Goal: Task Accomplishment & Management: Manage account settings

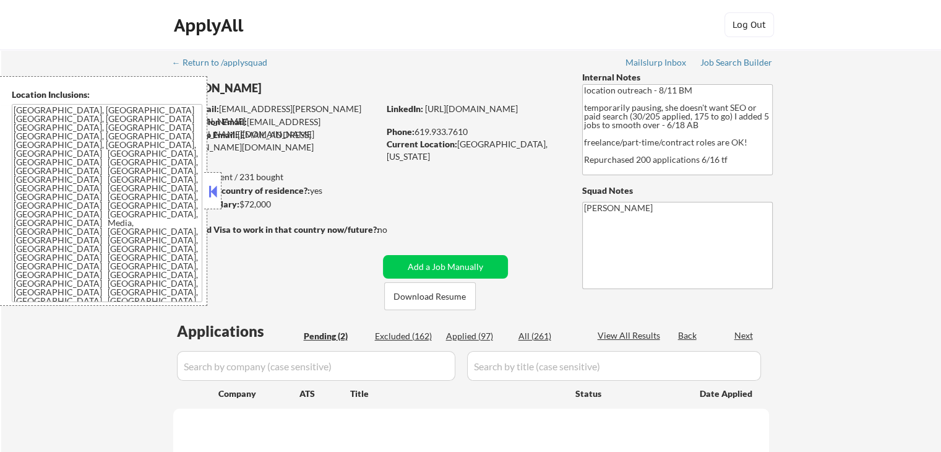
select select ""pending""
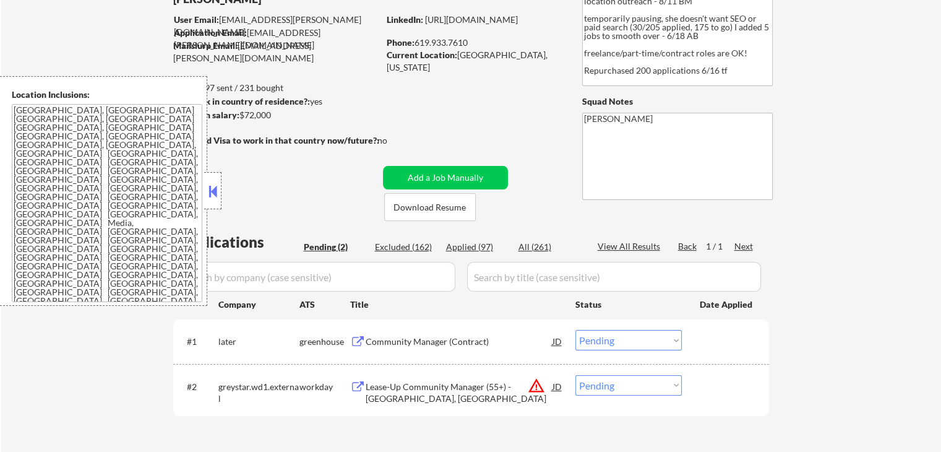
scroll to position [124, 0]
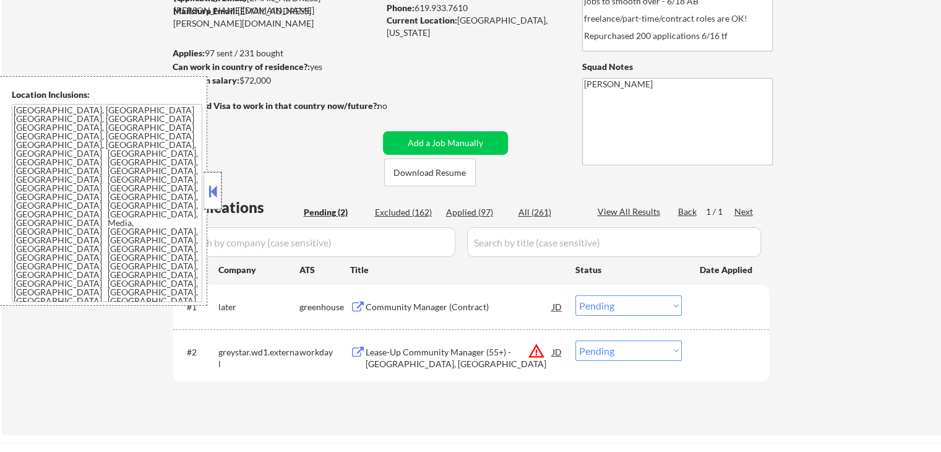
click at [212, 200] on div at bounding box center [212, 190] width 17 height 37
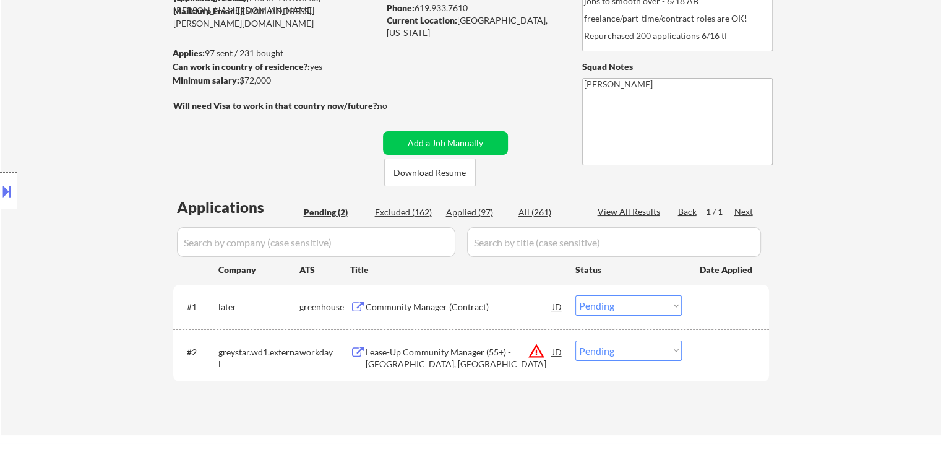
click at [537, 353] on button "warning_amber" at bounding box center [536, 350] width 17 height 17
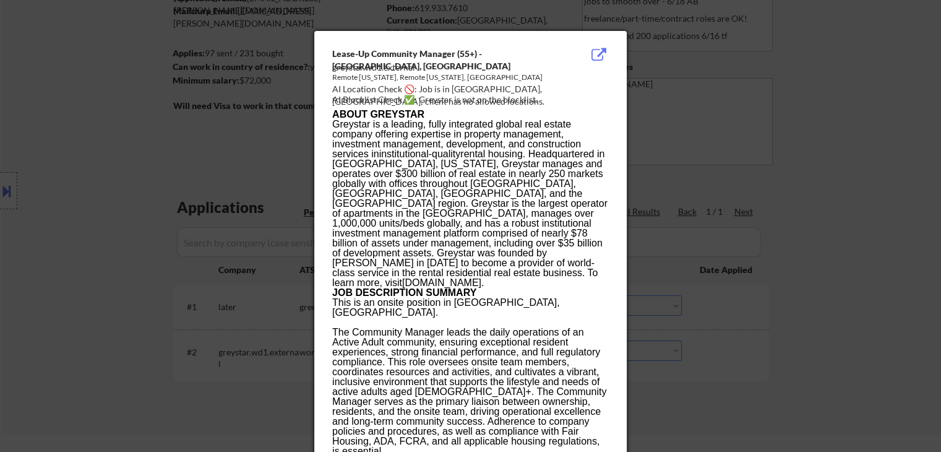
click at [92, 211] on div at bounding box center [470, 226] width 941 height 452
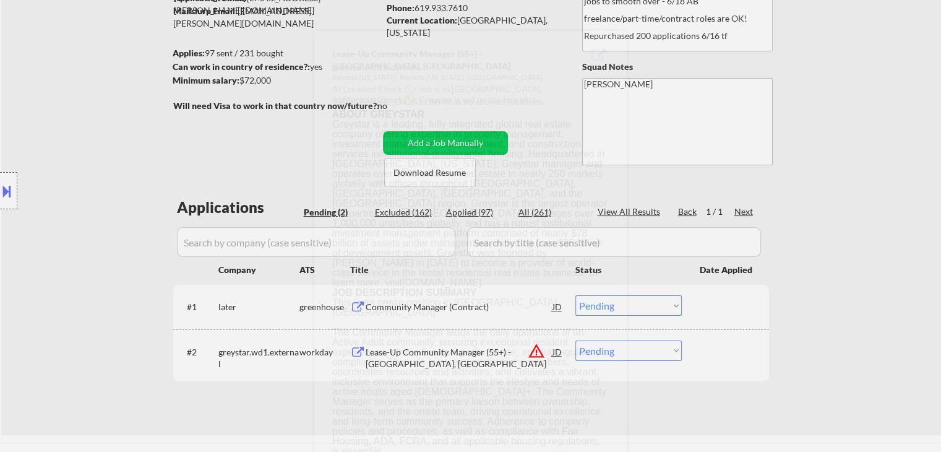
click at [0, 191] on button at bounding box center [7, 191] width 14 height 20
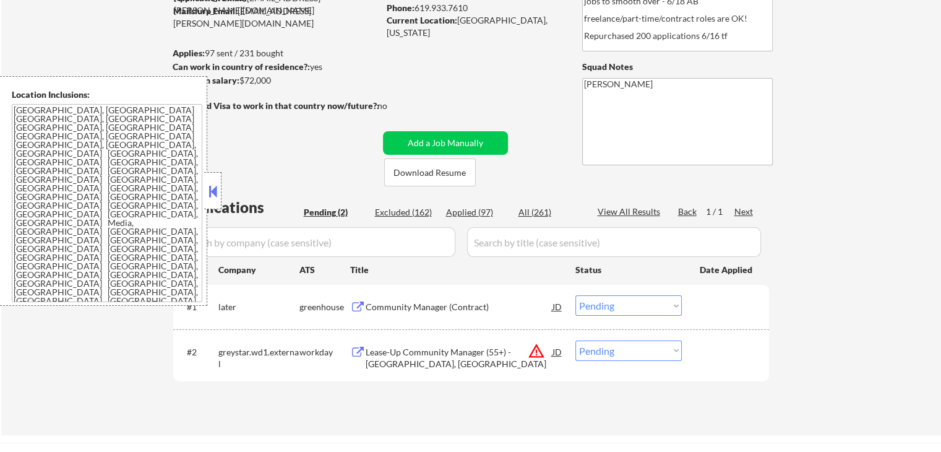
click at [163, 382] on div "← Return to /applysquad Mailslurp Inbox Job Search Builder [PERSON_NAME] User E…" at bounding box center [472, 175] width 618 height 499
drag, startPoint x: 611, startPoint y: 348, endPoint x: 562, endPoint y: 337, distance: 50.1
click at [611, 348] on select "Choose an option... Pending Applied Excluded (Questions) Excluded (Expired) Exc…" at bounding box center [628, 350] width 106 height 20
select select ""excluded__location_""
click at [575, 340] on select "Choose an option... Pending Applied Excluded (Questions) Excluded (Expired) Exc…" at bounding box center [628, 350] width 106 height 20
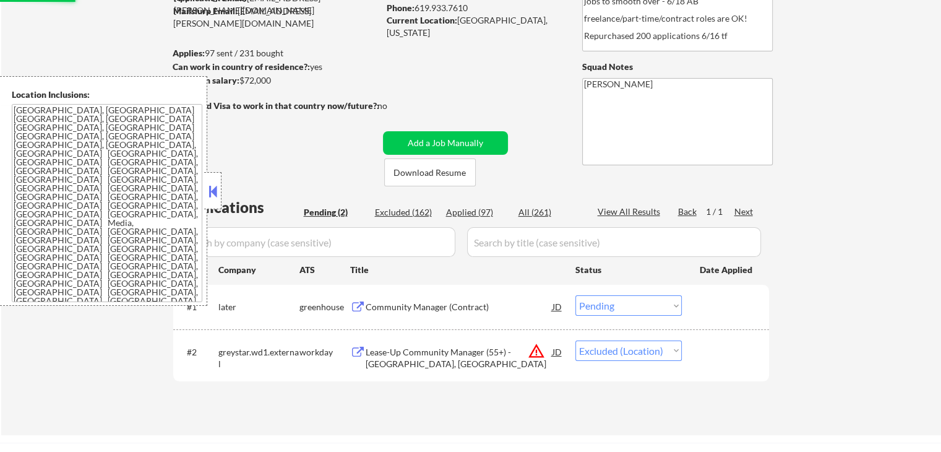
click at [396, 309] on div "Community Manager (Contract)" at bounding box center [459, 307] width 187 height 12
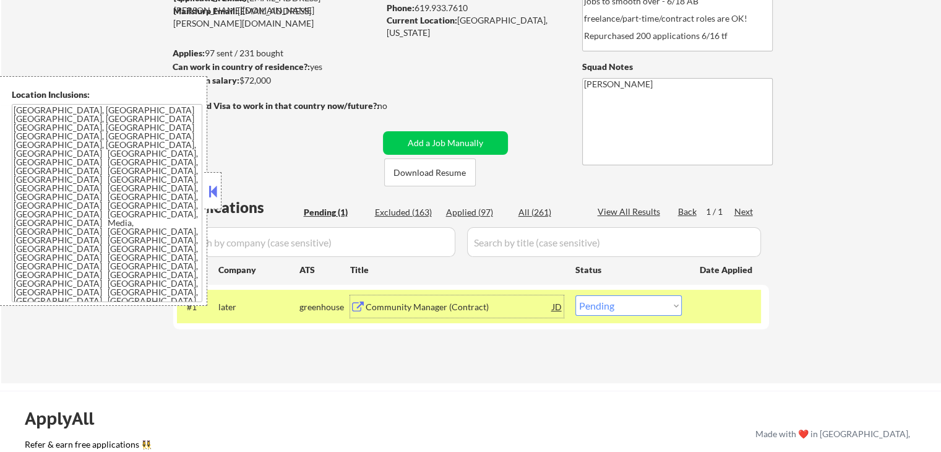
click at [213, 198] on button at bounding box center [213, 191] width 14 height 19
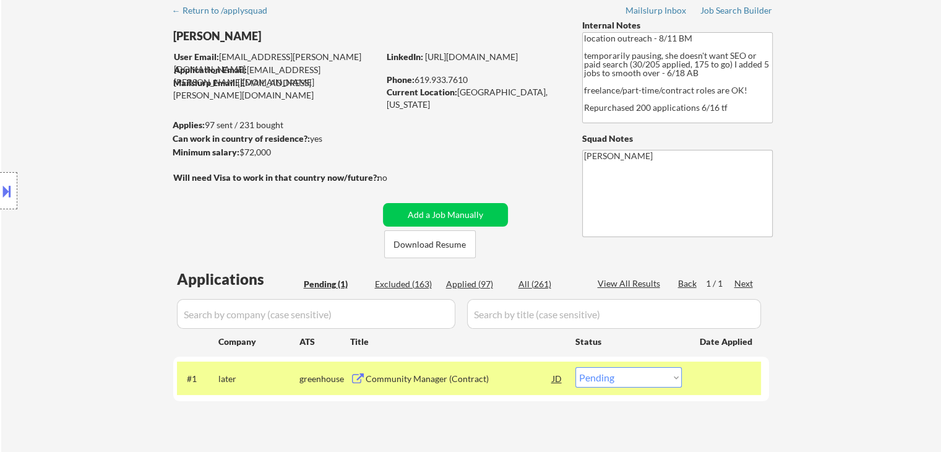
scroll to position [0, 0]
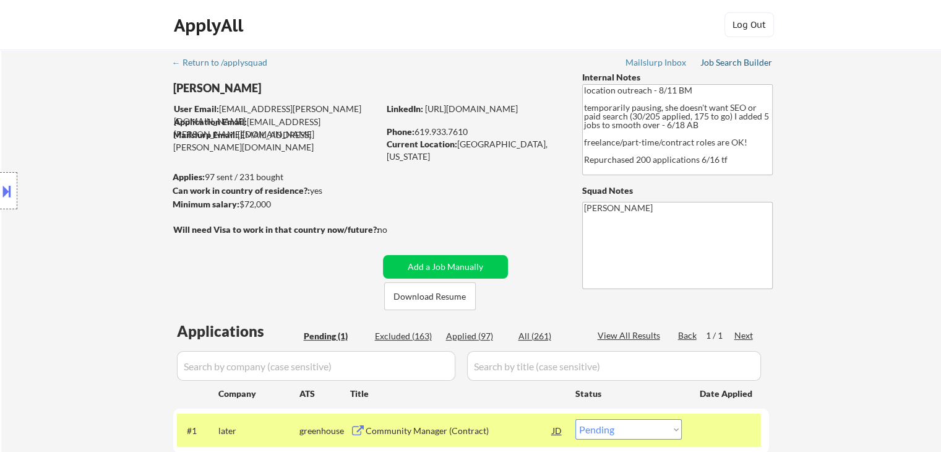
click at [746, 66] on div "Job Search Builder" at bounding box center [736, 62] width 72 height 9
click at [107, 178] on div "Location Inclusions: [GEOGRAPHIC_DATA], [GEOGRAPHIC_DATA] [GEOGRAPHIC_DATA], [G…" at bounding box center [111, 191] width 222 height 230
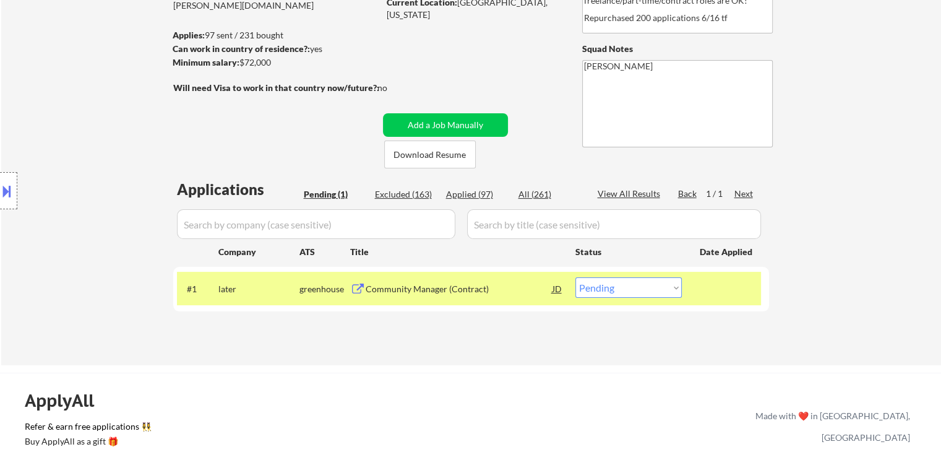
scroll to position [186, 0]
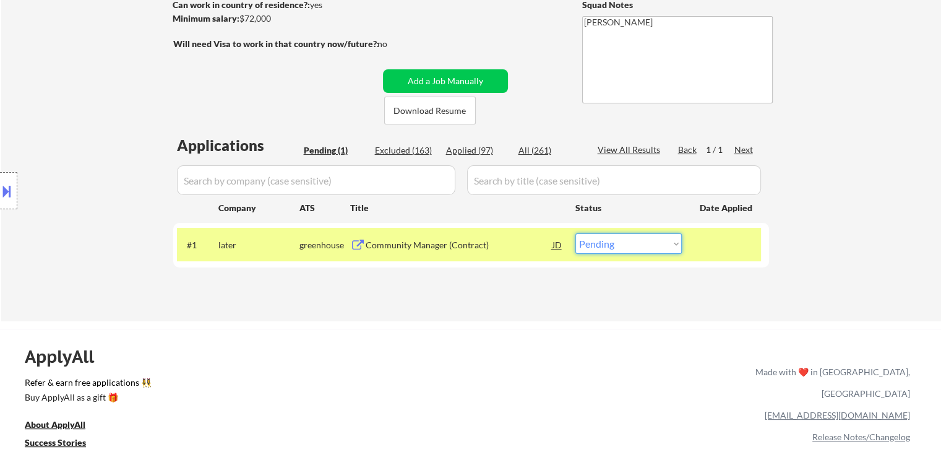
click at [616, 246] on select "Choose an option... Pending Applied Excluded (Questions) Excluded (Expired) Exc…" at bounding box center [628, 243] width 106 height 20
select select ""excluded__salary_""
click at [575, 233] on select "Choose an option... Pending Applied Excluded (Questions) Excluded (Expired) Exc…" at bounding box center [628, 243] width 106 height 20
